Goal: Information Seeking & Learning: Learn about a topic

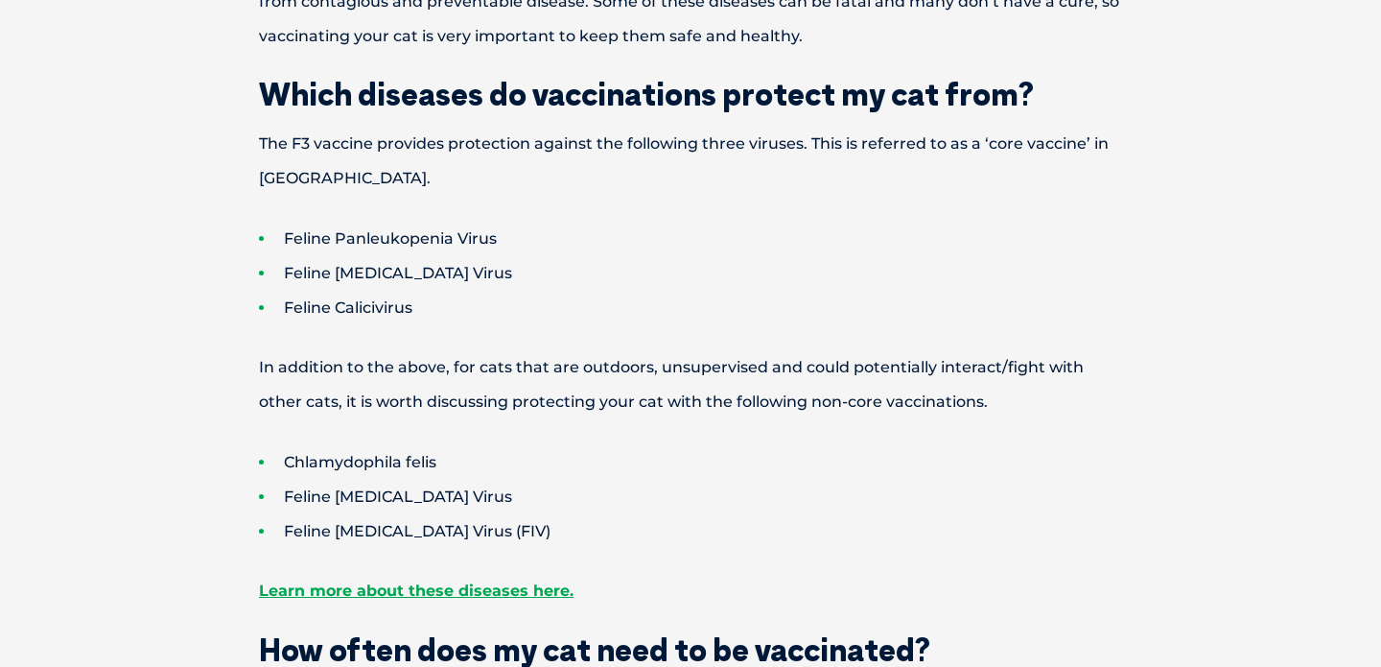
scroll to position [674, 0]
click at [311, 310] on li "Feline Calicivirus" at bounding box center [724, 307] width 931 height 35
click at [490, 281] on li "Feline [MEDICAL_DATA] Virus" at bounding box center [724, 272] width 931 height 35
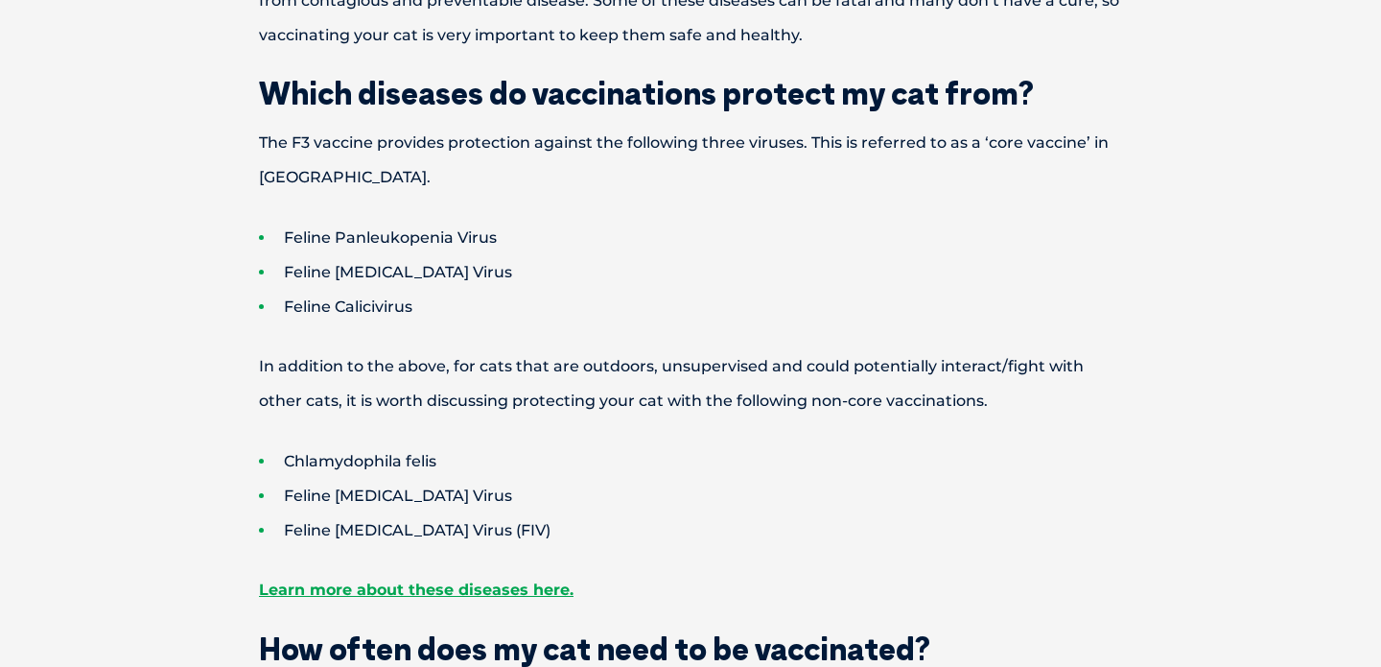
click at [390, 257] on li "Feline [MEDICAL_DATA] Virus" at bounding box center [724, 272] width 931 height 35
click at [347, 300] on li "Feline Calicivirus" at bounding box center [724, 307] width 931 height 35
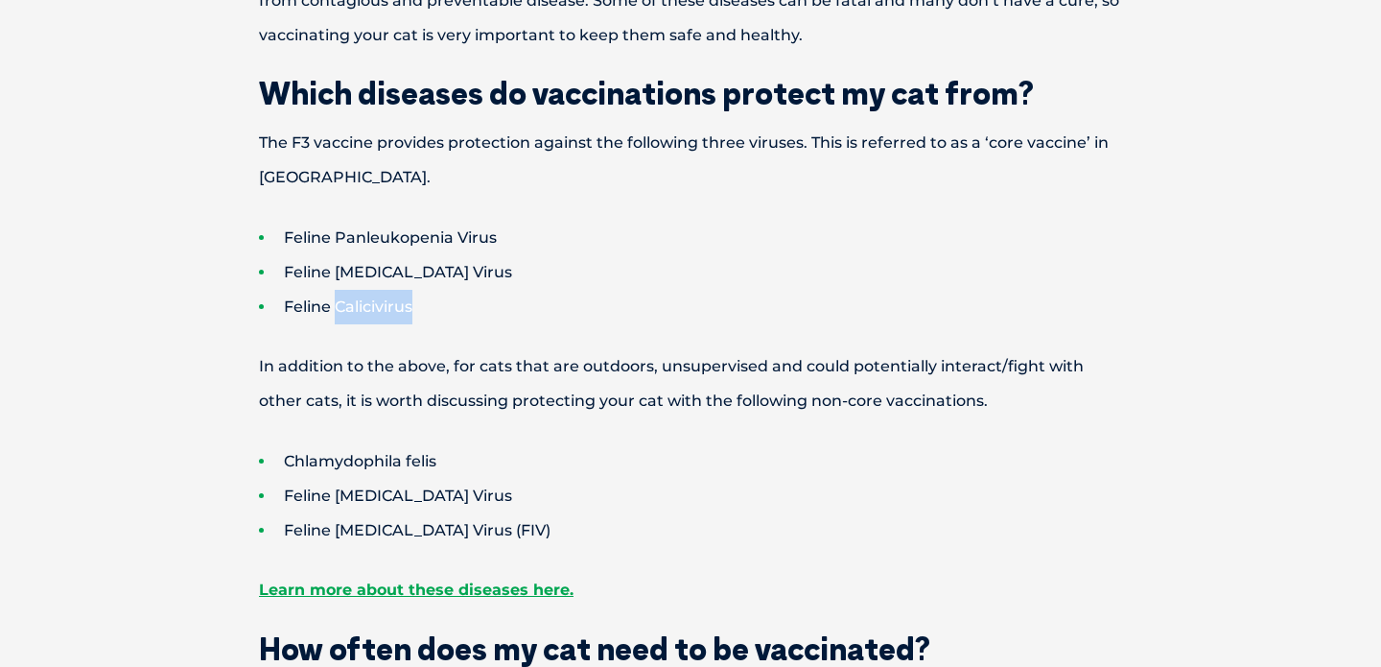
click at [347, 300] on li "Feline Calicivirus" at bounding box center [724, 307] width 931 height 35
click at [330, 378] on p "In addition to the above, for cats that are outdoors, unsupervised and could po…" at bounding box center [691, 383] width 998 height 69
click at [457, 265] on li "Feline [MEDICAL_DATA] Virus" at bounding box center [724, 272] width 931 height 35
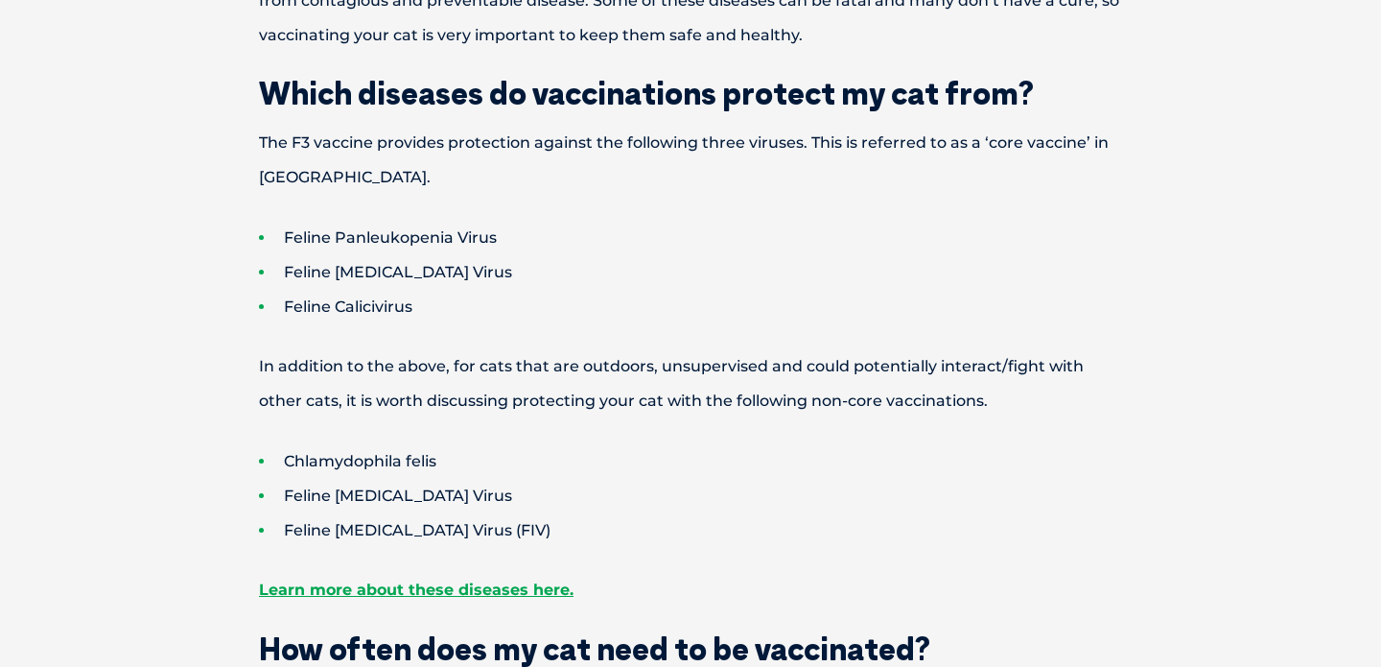
click at [353, 308] on li "Feline Calicivirus" at bounding box center [724, 307] width 931 height 35
copy div "Feline Calicivirus"
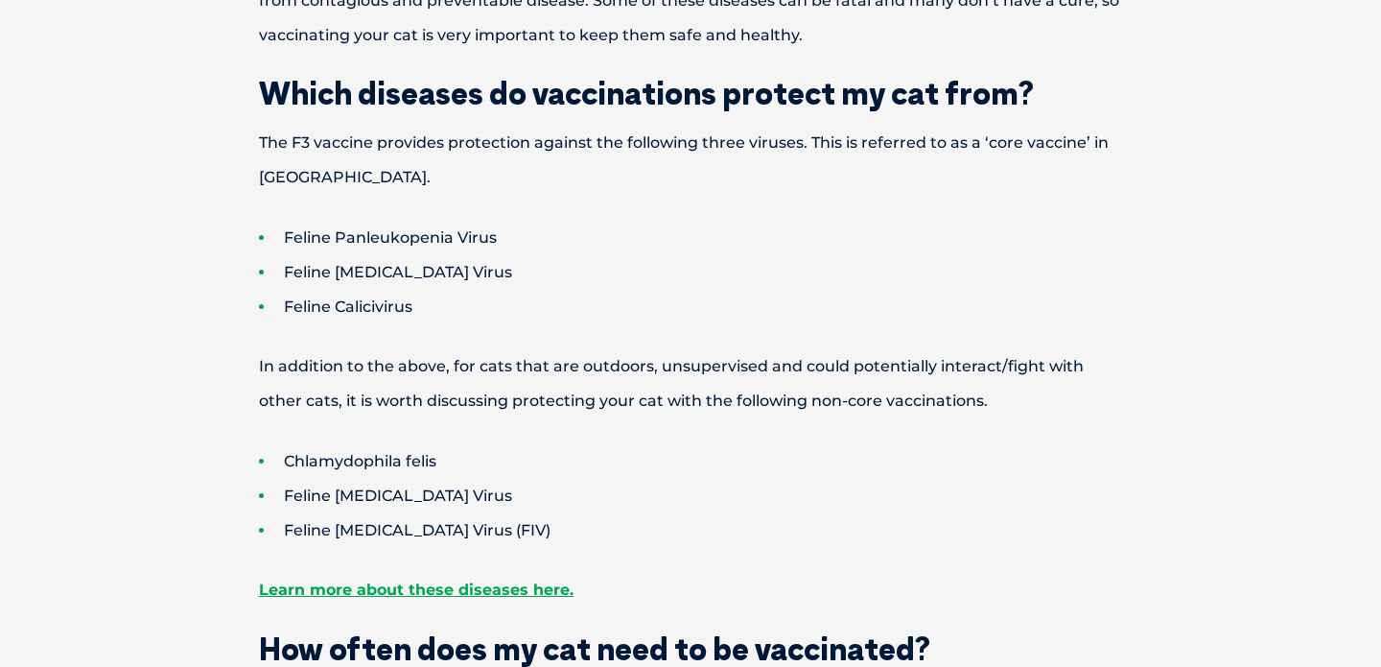
click at [339, 261] on li "Feline [MEDICAL_DATA] Virus" at bounding box center [724, 272] width 931 height 35
click at [648, 403] on p "In addition to the above, for cats that are outdoors, unsupervised and could po…" at bounding box center [691, 383] width 998 height 69
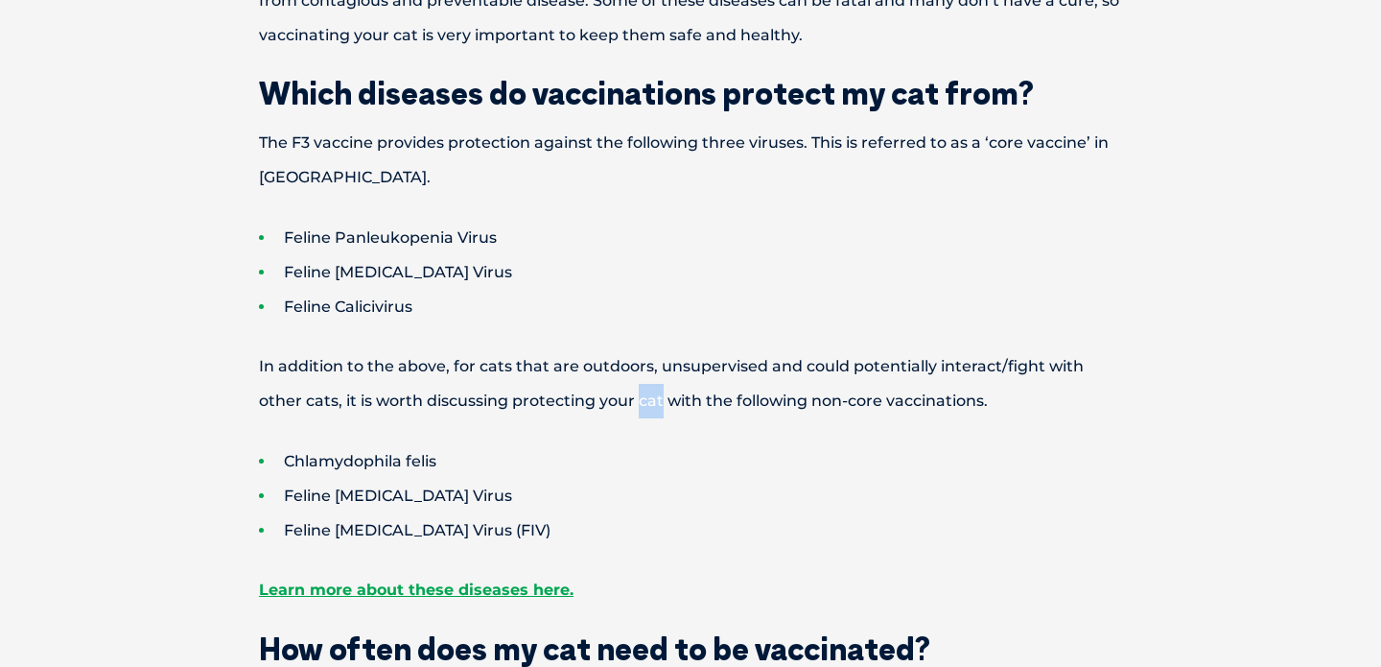
click at [648, 403] on p "In addition to the above, for cats that are outdoors, unsupervised and could po…" at bounding box center [691, 383] width 998 height 69
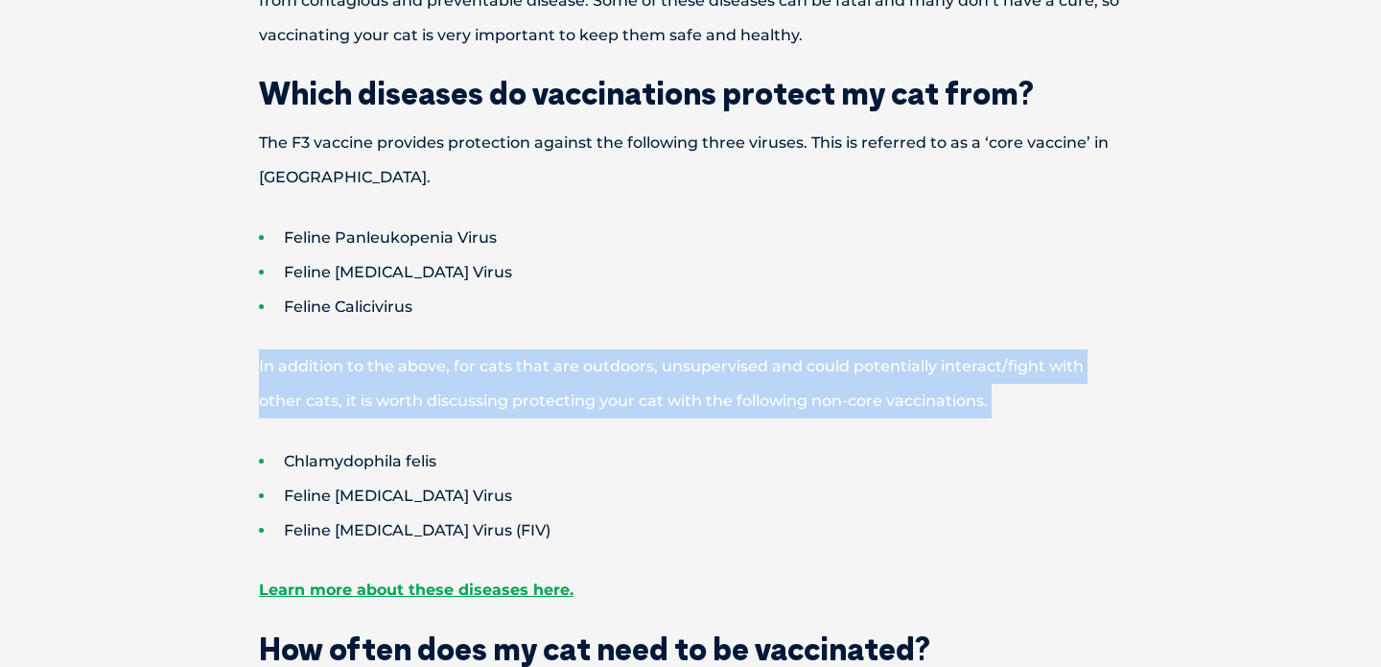
click at [648, 403] on p "In addition to the above, for cats that are outdoors, unsupervised and could po…" at bounding box center [691, 383] width 998 height 69
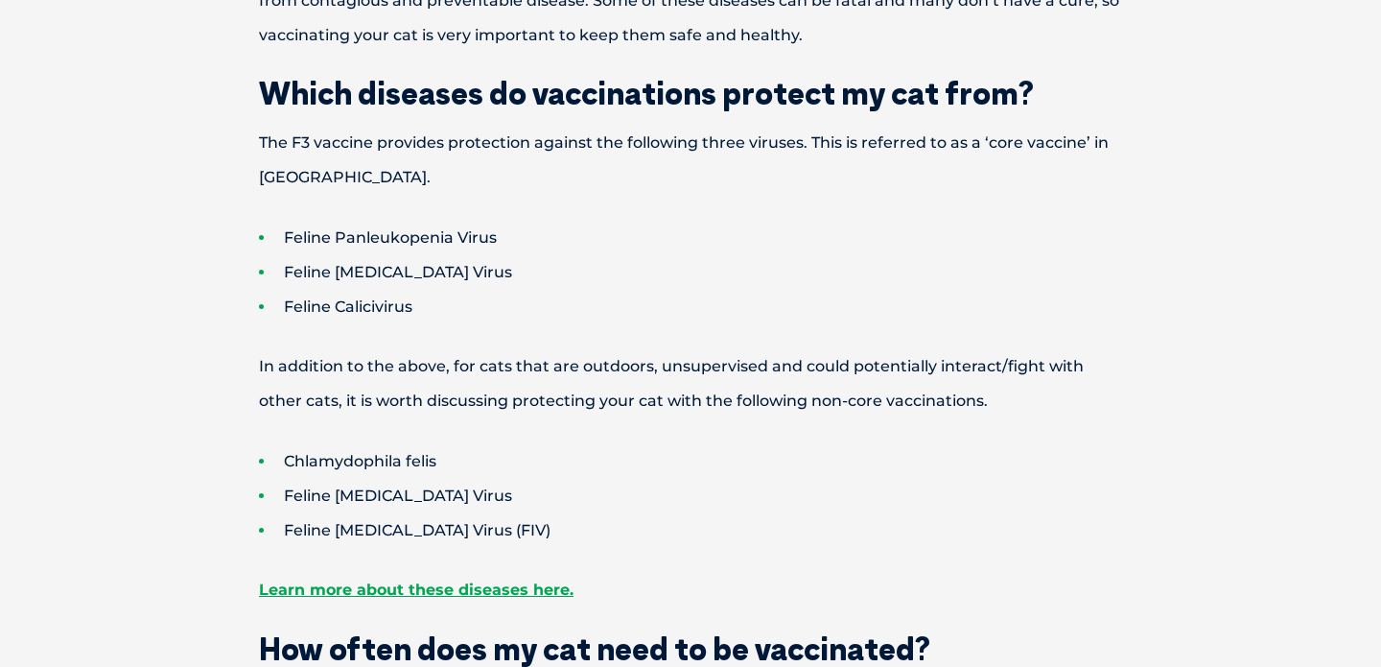
click at [611, 146] on p "The F3 vaccine provides protection against the following three viruses. This is…" at bounding box center [691, 160] width 998 height 69
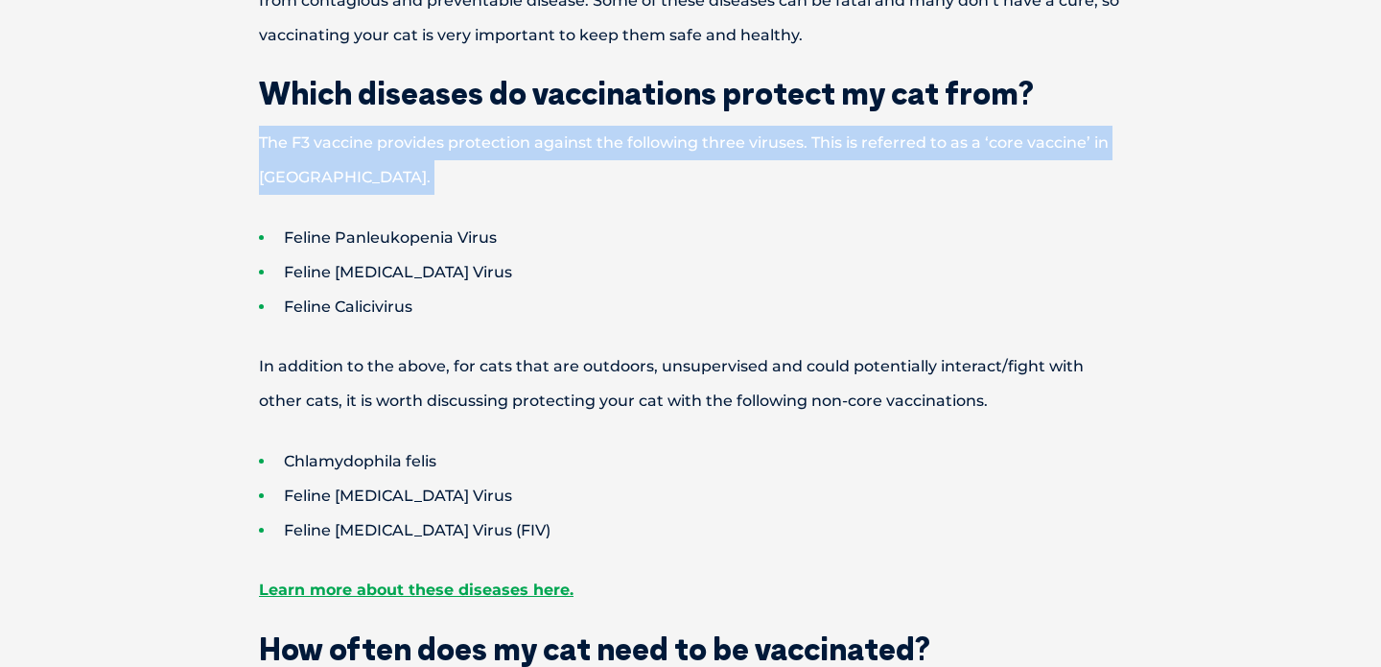
click at [611, 146] on p "The F3 vaccine provides protection against the following three viruses. This is…" at bounding box center [691, 160] width 998 height 69
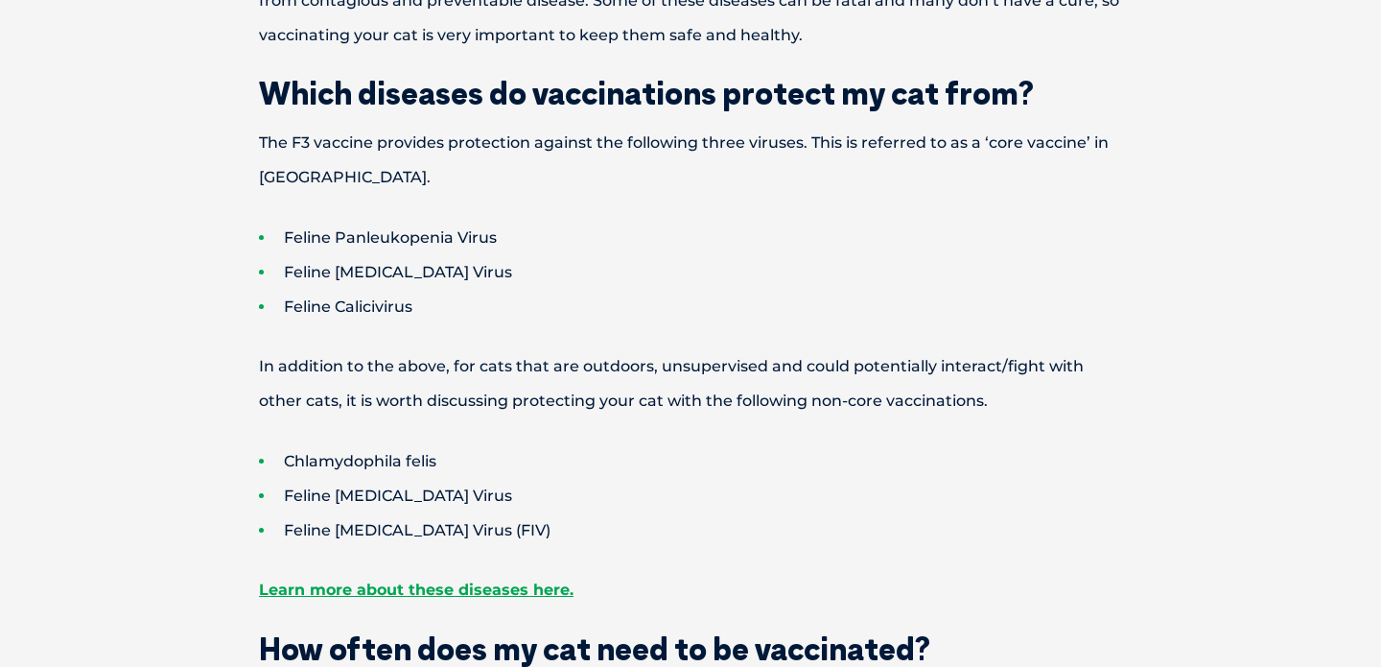
click at [619, 94] on h2 "Which diseases do vaccinations protect my cat from?" at bounding box center [691, 93] width 998 height 31
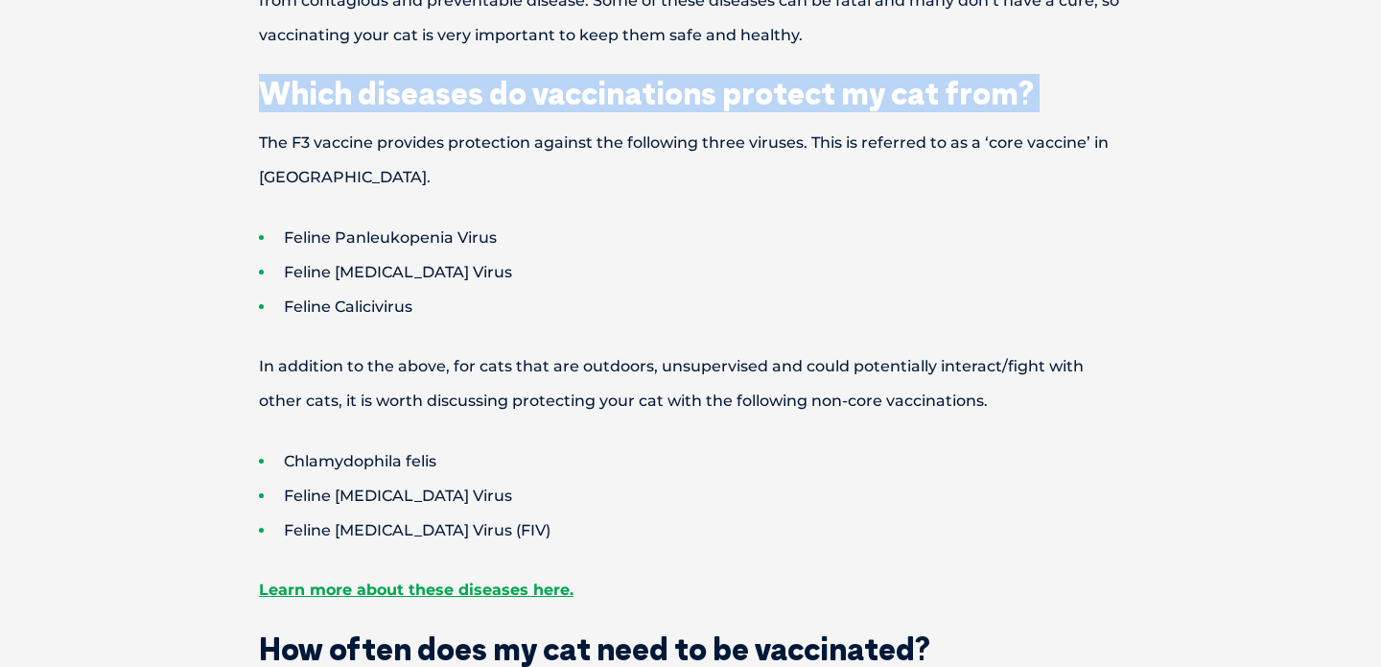
click at [619, 94] on h2 "Which diseases do vaccinations protect my cat from?" at bounding box center [691, 93] width 998 height 31
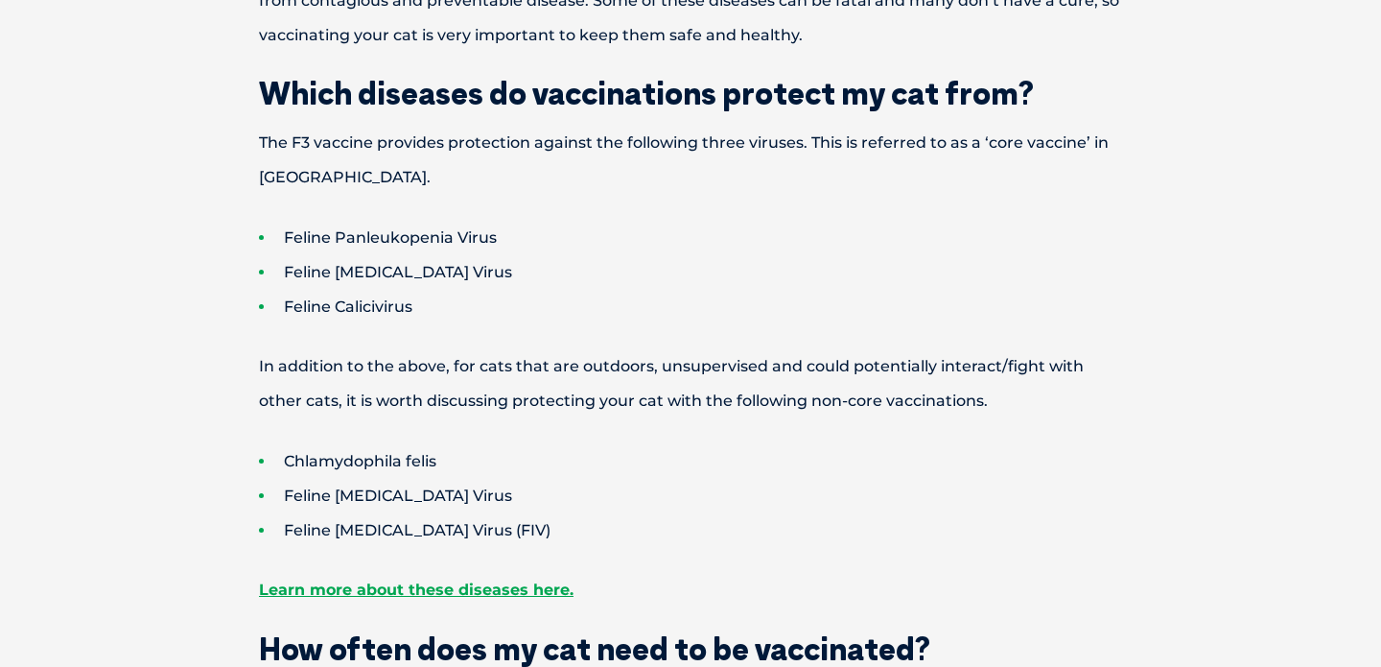
click at [395, 229] on li "Feline Panleukopenia Virus" at bounding box center [724, 238] width 931 height 35
click at [389, 267] on li "Feline [MEDICAL_DATA] Virus" at bounding box center [724, 272] width 931 height 35
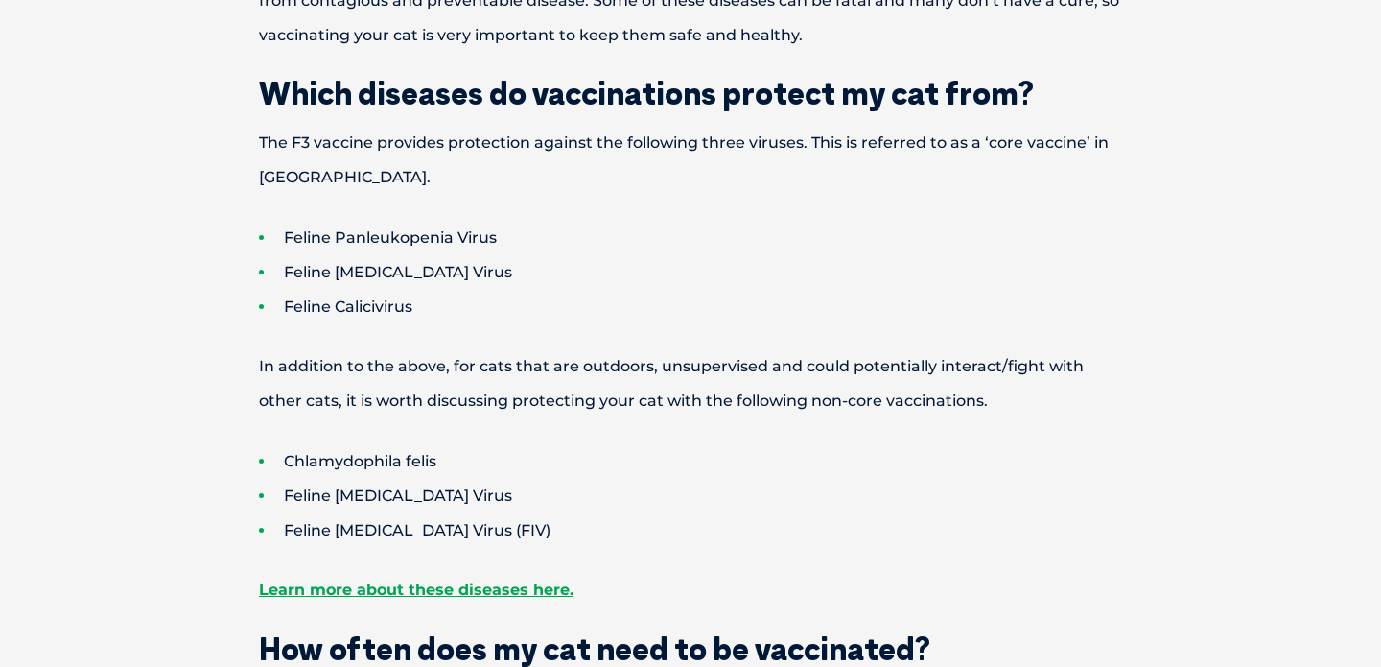
click at [389, 267] on li "Feline [MEDICAL_DATA] Virus" at bounding box center [724, 272] width 931 height 35
click at [360, 305] on li "Feline Calicivirus" at bounding box center [724, 307] width 931 height 35
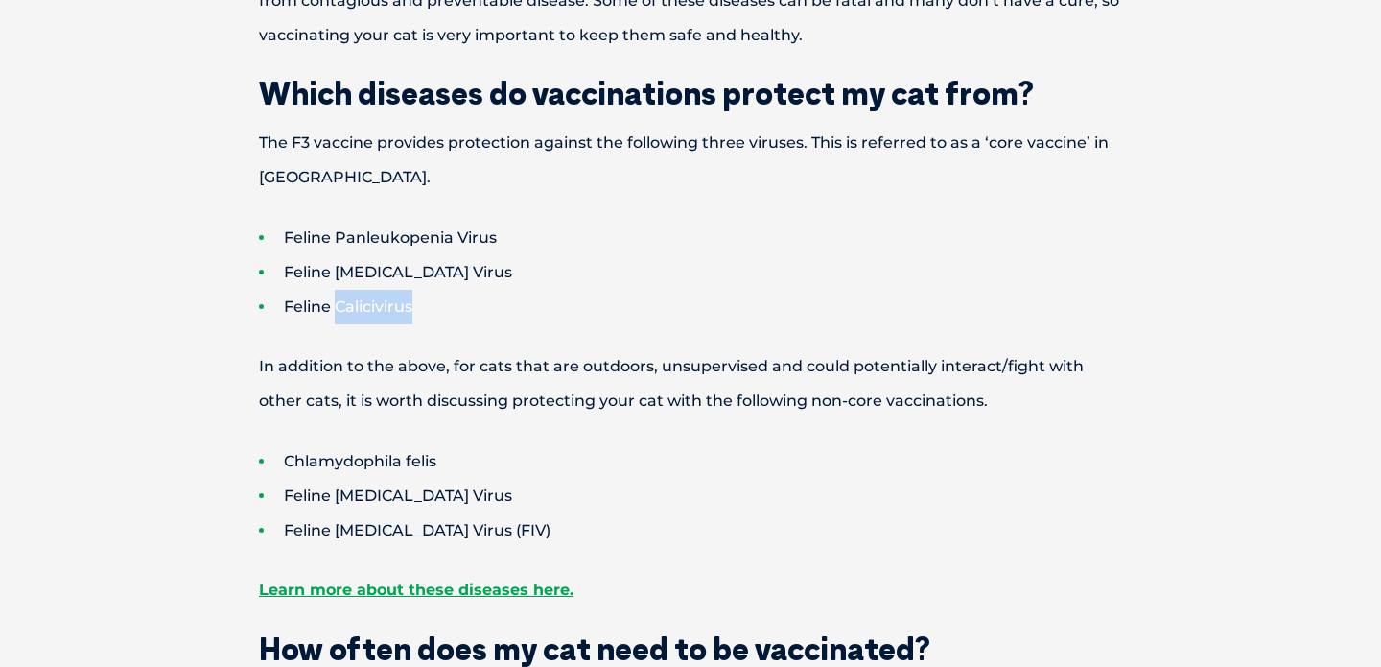
click at [360, 305] on li "Feline Calicivirus" at bounding box center [724, 307] width 931 height 35
click at [295, 176] on p "The F3 vaccine provides protection against the following three viruses. This is…" at bounding box center [691, 160] width 998 height 69
click at [326, 364] on p "In addition to the above, for cats that are outdoors, unsupervised and could po…" at bounding box center [691, 383] width 998 height 69
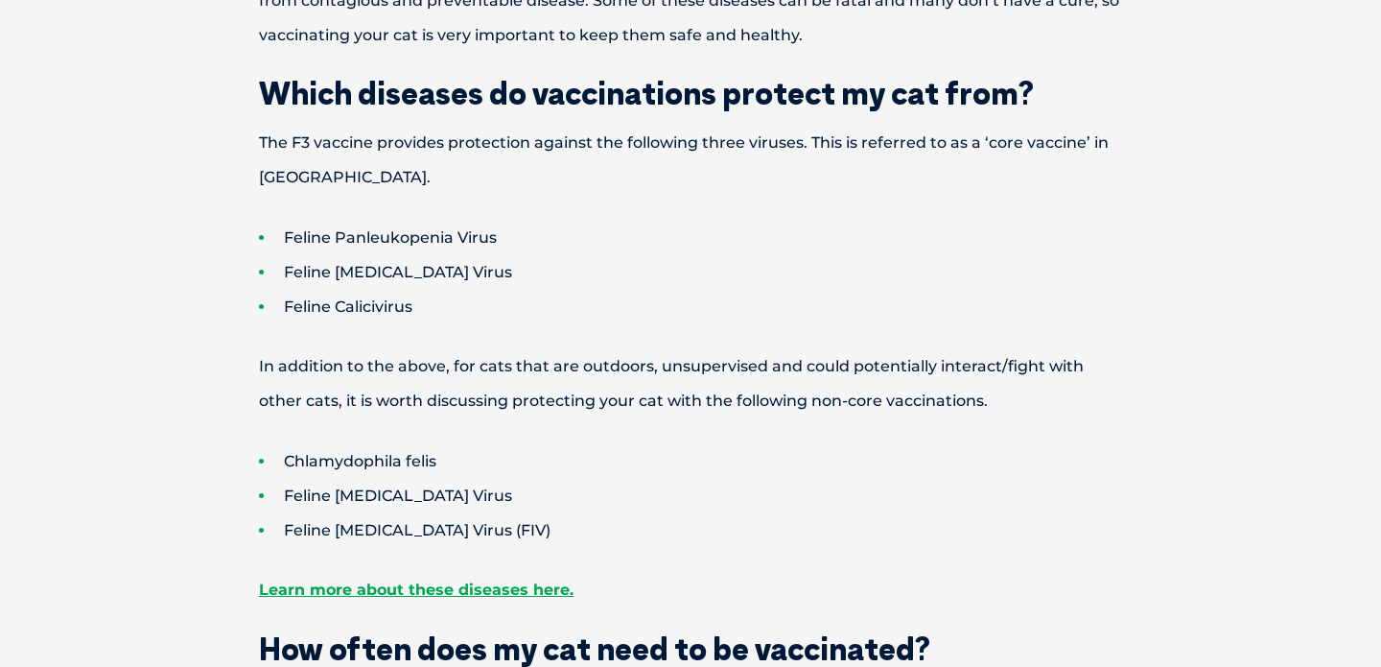
click at [326, 364] on p "In addition to the above, for cats that are outdoors, unsupervised and could po…" at bounding box center [691, 383] width 998 height 69
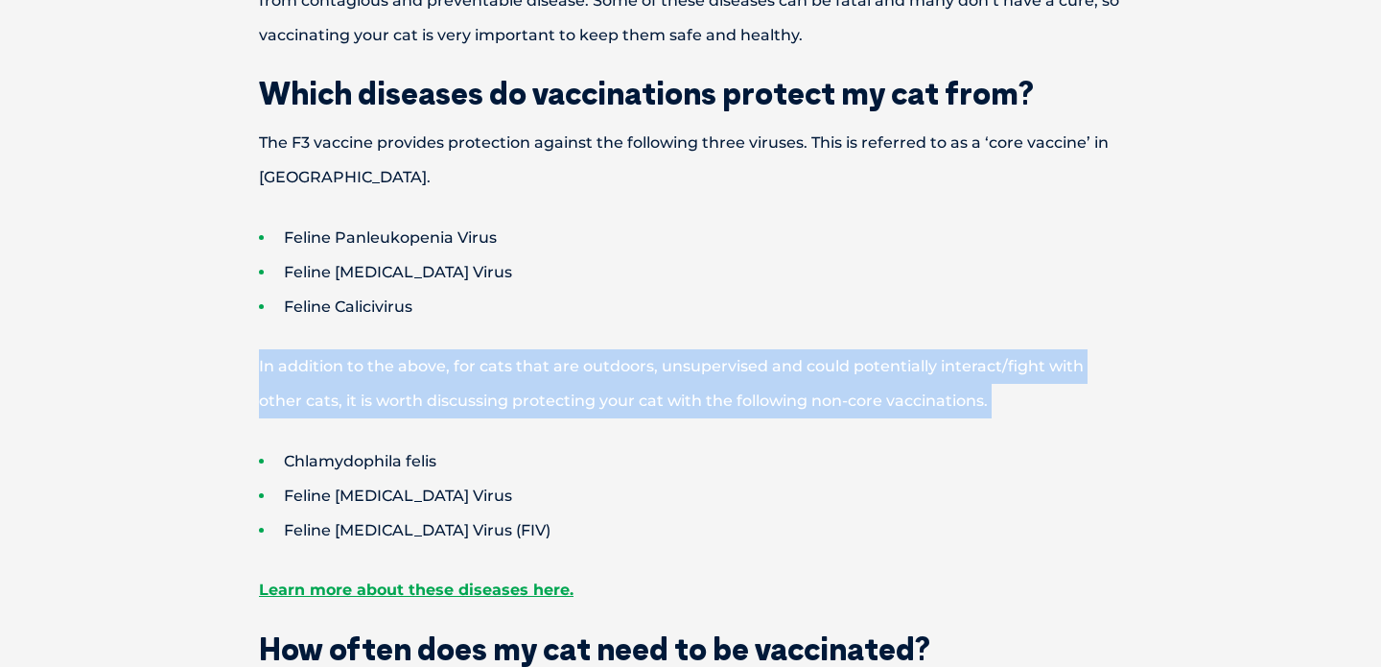
click at [326, 364] on p "In addition to the above, for cats that are outdoors, unsupervised and could po…" at bounding box center [691, 383] width 998 height 69
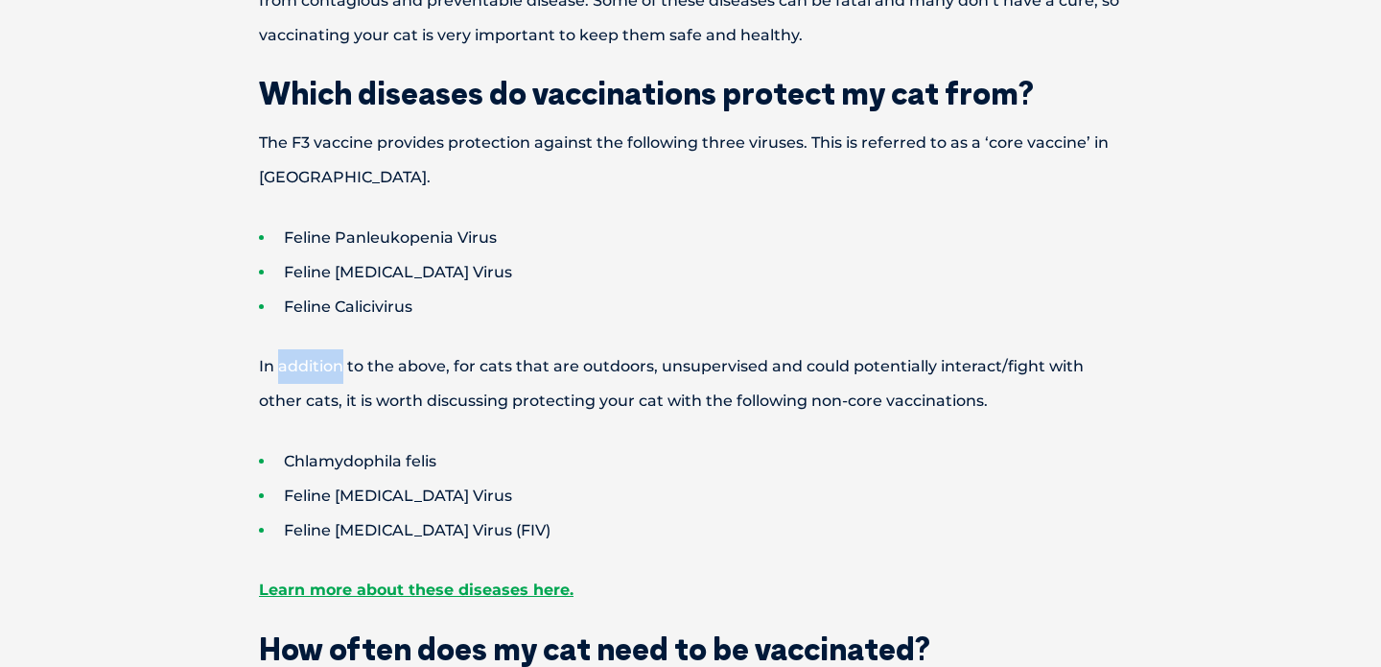
click at [326, 364] on p "In addition to the above, for cats that are outdoors, unsupervised and could po…" at bounding box center [691, 383] width 998 height 69
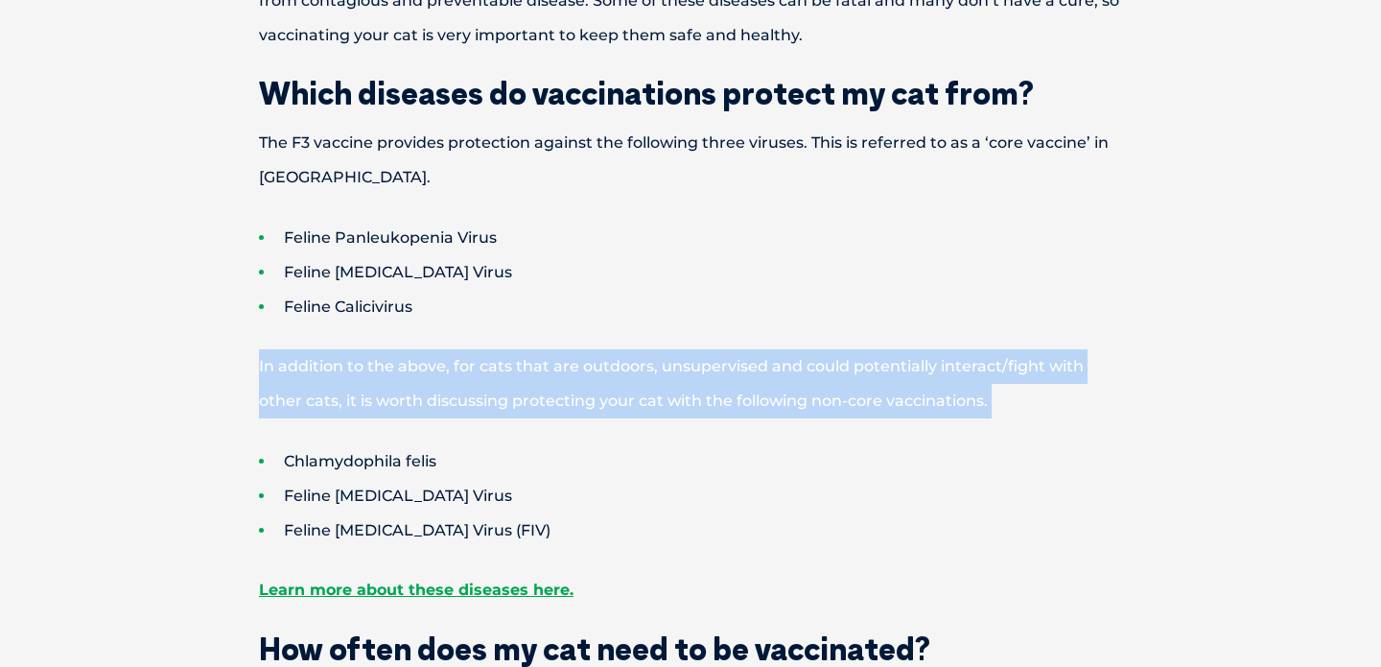
click at [326, 364] on p "In addition to the above, for cats that are outdoors, unsupervised and could po…" at bounding box center [691, 383] width 998 height 69
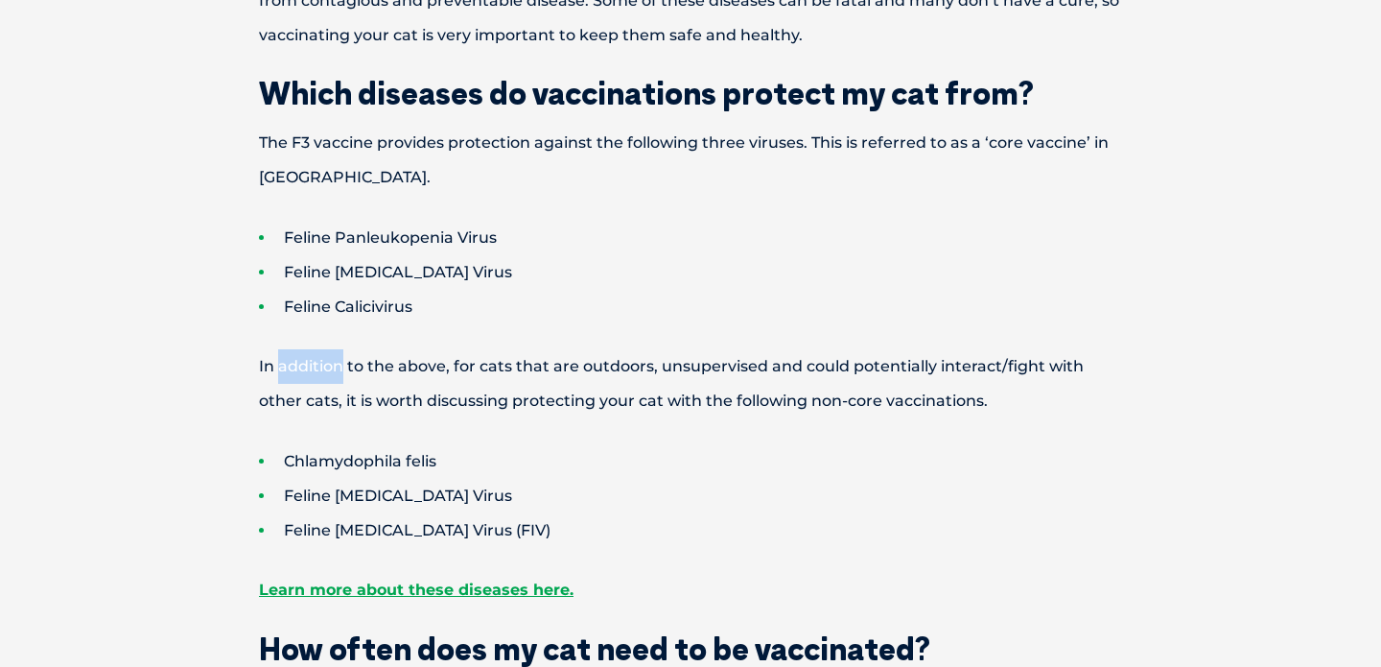
click at [326, 364] on p "In addition to the above, for cats that are outdoors, unsupervised and could po…" at bounding box center [691, 383] width 998 height 69
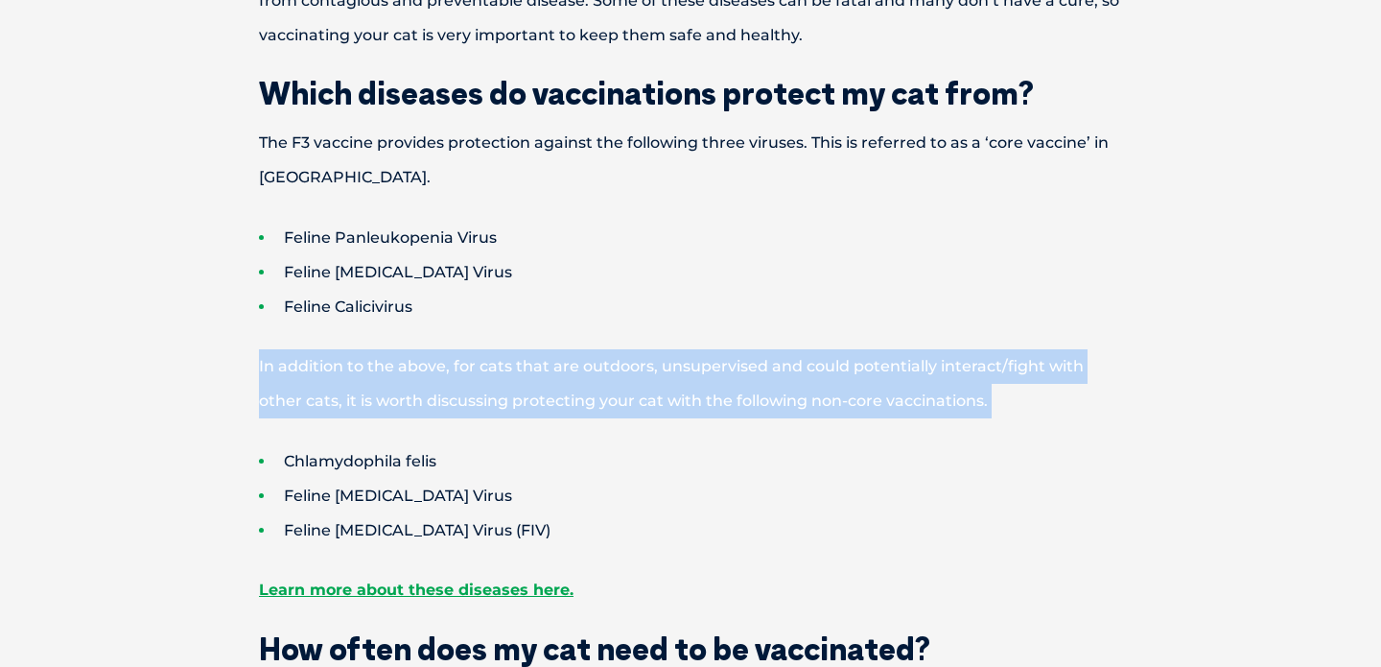
click at [326, 364] on p "In addition to the above, for cats that are outdoors, unsupervised and could po…" at bounding box center [691, 383] width 998 height 69
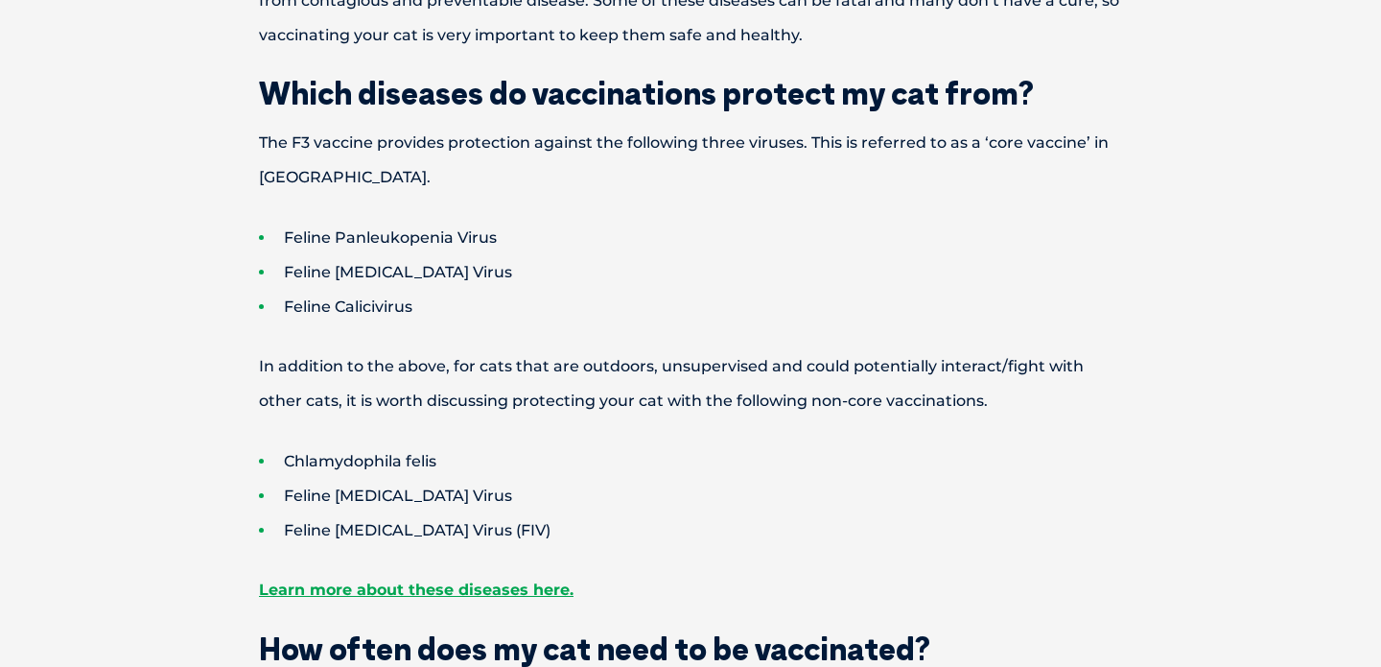
click at [382, 301] on li "Feline Calicivirus" at bounding box center [724, 307] width 931 height 35
click at [418, 262] on li "Feline [MEDICAL_DATA] Virus" at bounding box center [724, 272] width 931 height 35
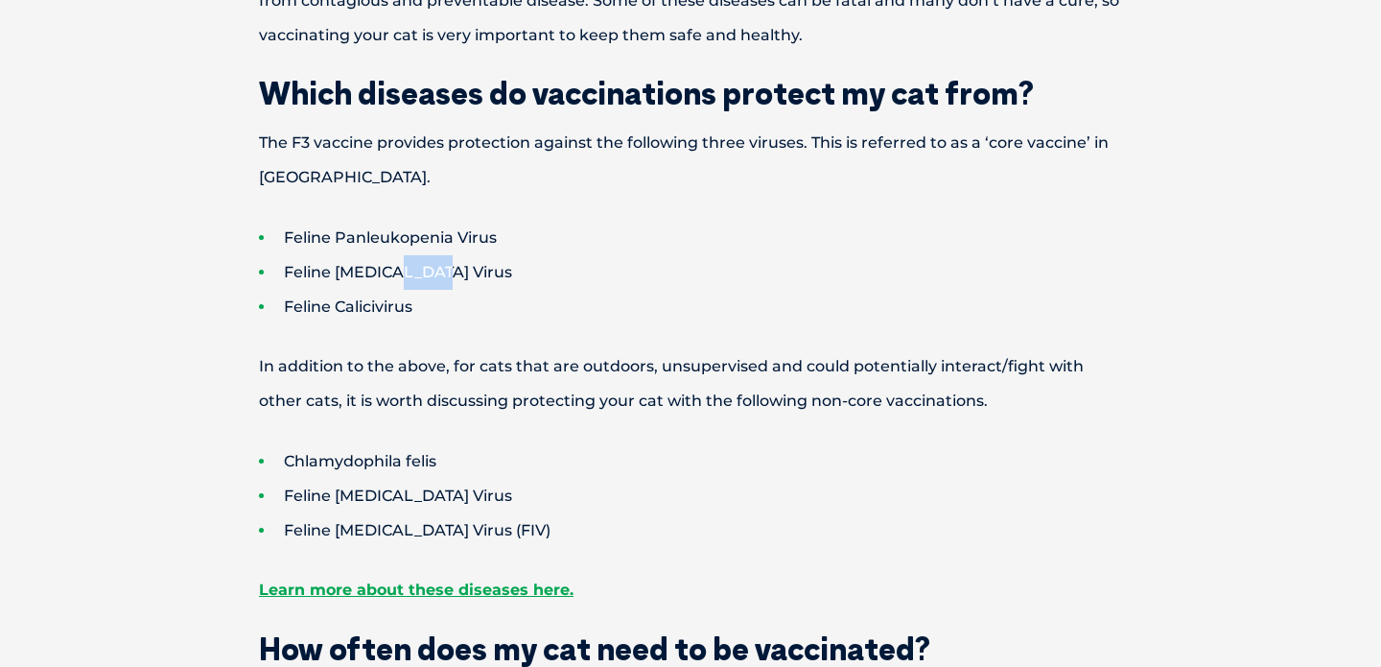
click at [418, 262] on li "Feline [MEDICAL_DATA] Virus" at bounding box center [724, 272] width 931 height 35
click at [336, 463] on li "Chlamydophila felis" at bounding box center [724, 461] width 931 height 35
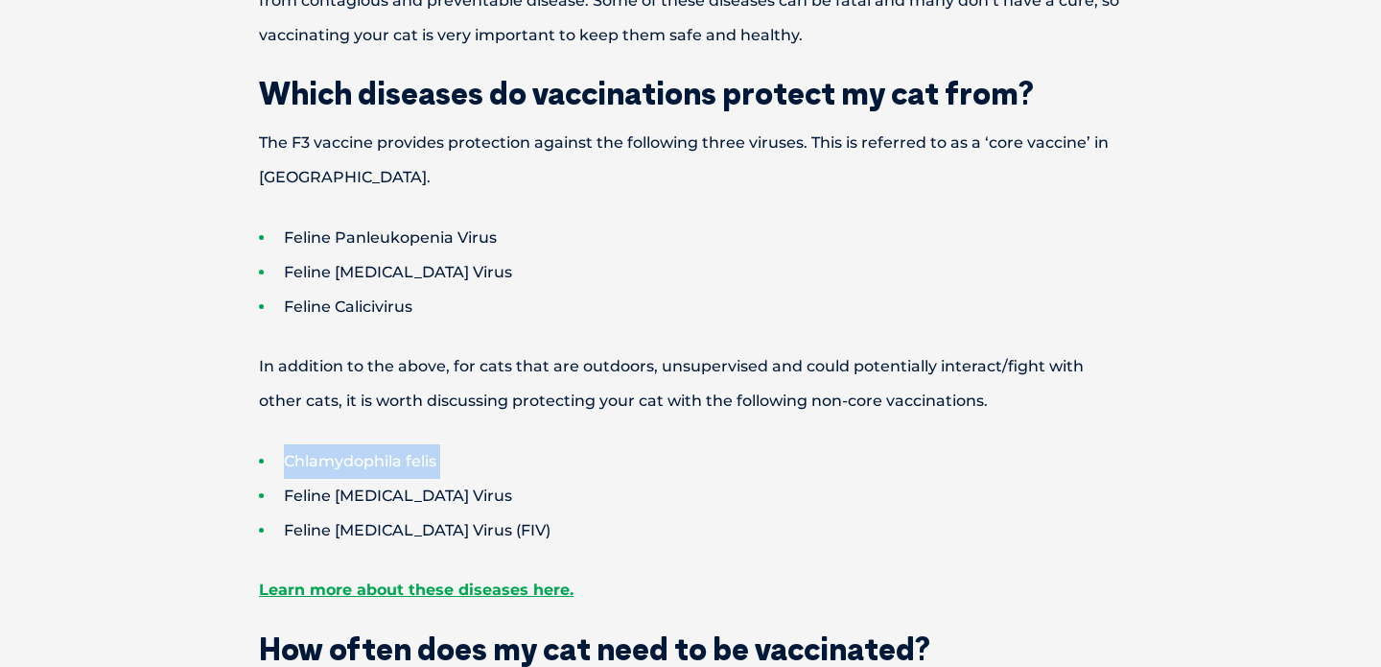
click at [336, 463] on li "Chlamydophila felis" at bounding box center [724, 461] width 931 height 35
click at [423, 381] on p "In addition to the above, for cats that are outdoors, unsupervised and could po…" at bounding box center [691, 383] width 998 height 69
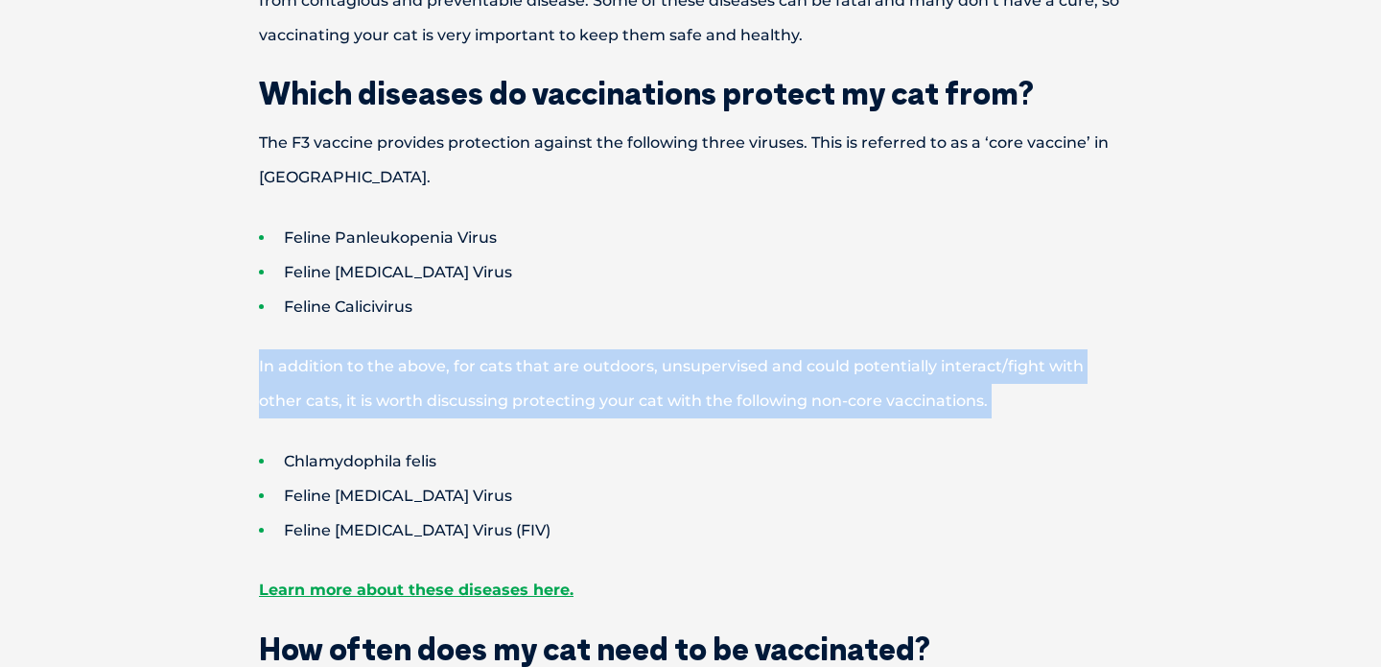
click at [423, 381] on p "In addition to the above, for cats that are outdoors, unsupervised and could po…" at bounding box center [691, 383] width 998 height 69
